Goal: Book appointment/travel/reservation

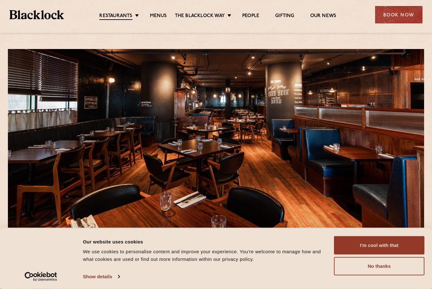
click at [386, 16] on div "Book Now" at bounding box center [398, 14] width 47 height 17
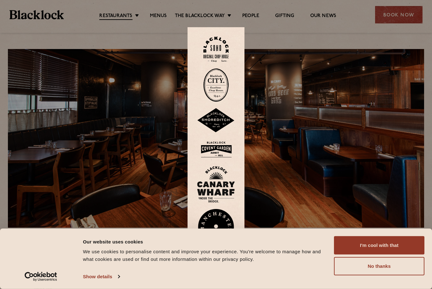
click at [391, 14] on div at bounding box center [216, 144] width 432 height 289
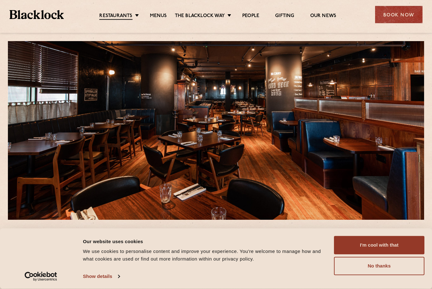
scroll to position [7, 0]
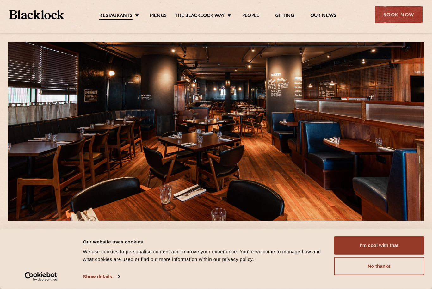
click at [393, 19] on div "Book Now" at bounding box center [398, 14] width 47 height 17
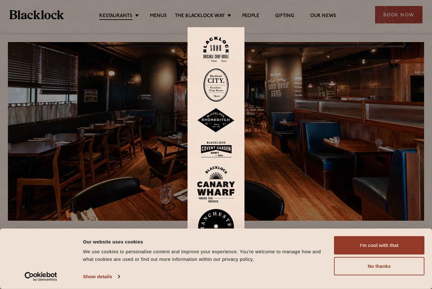
click at [221, 193] on img at bounding box center [216, 184] width 38 height 37
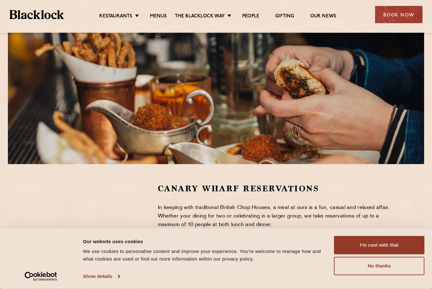
scroll to position [64, 0]
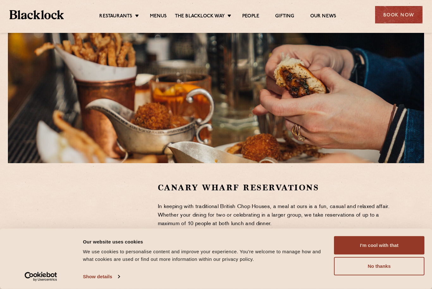
click at [405, 254] on button "I'm cool with that" at bounding box center [379, 245] width 90 height 18
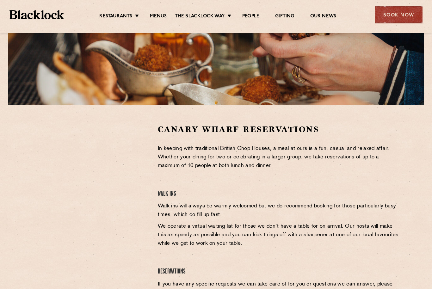
scroll to position [120, 0]
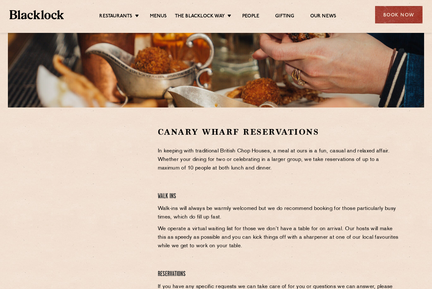
click at [159, 15] on link "Menus" at bounding box center [158, 16] width 17 height 6
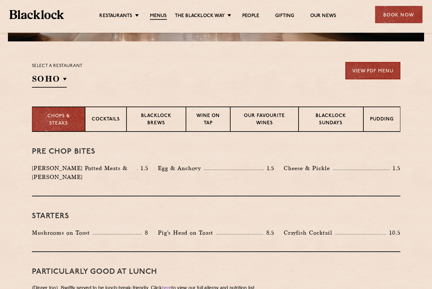
scroll to position [186, 0]
click at [333, 118] on p "Blacklock Sundays" at bounding box center [330, 119] width 51 height 15
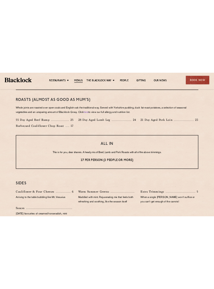
scroll to position [448, 0]
